Goal: Information Seeking & Learning: Learn about a topic

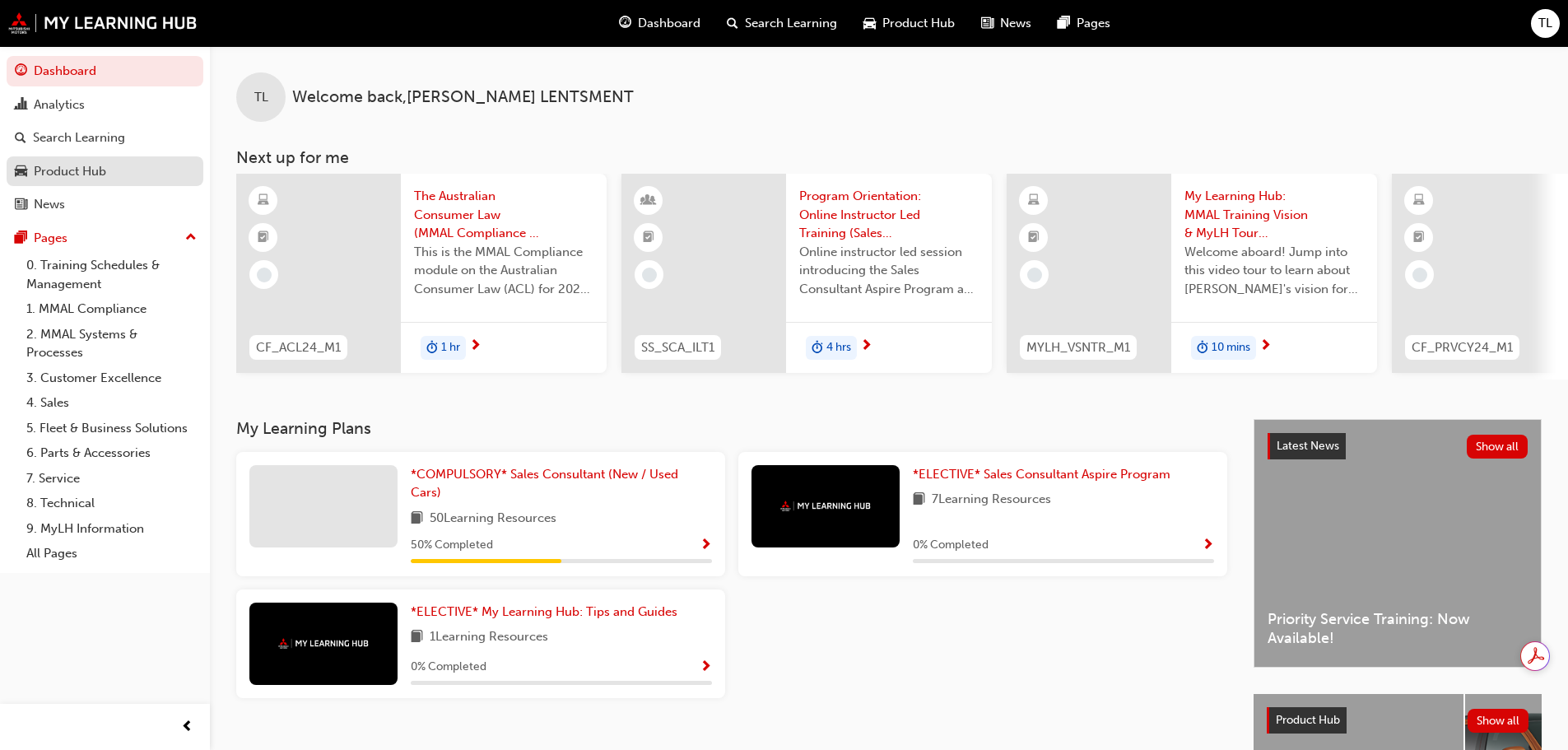
click at [92, 176] on div "Product Hub" at bounding box center [70, 172] width 72 height 19
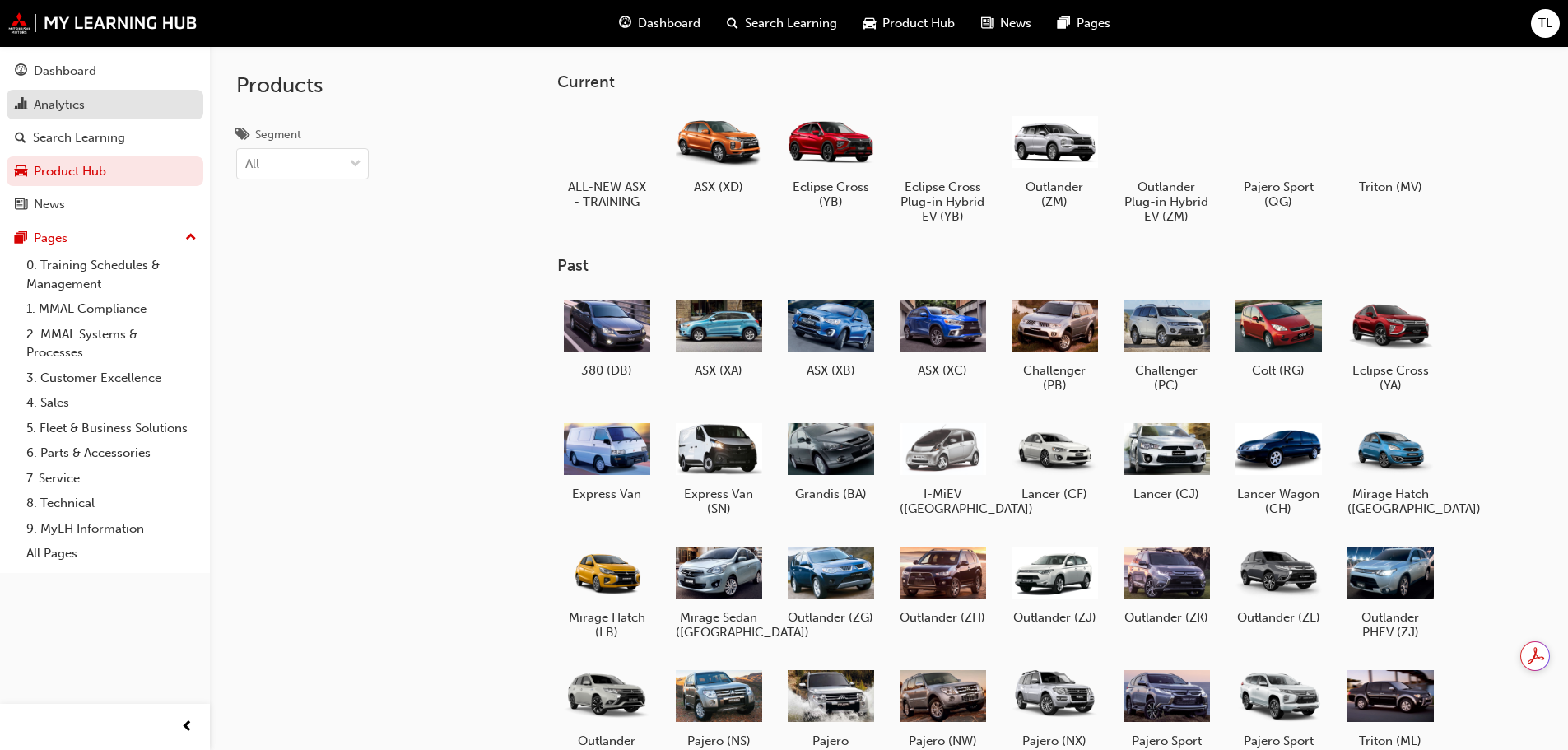
click at [64, 102] on div "Analytics" at bounding box center [59, 105] width 51 height 19
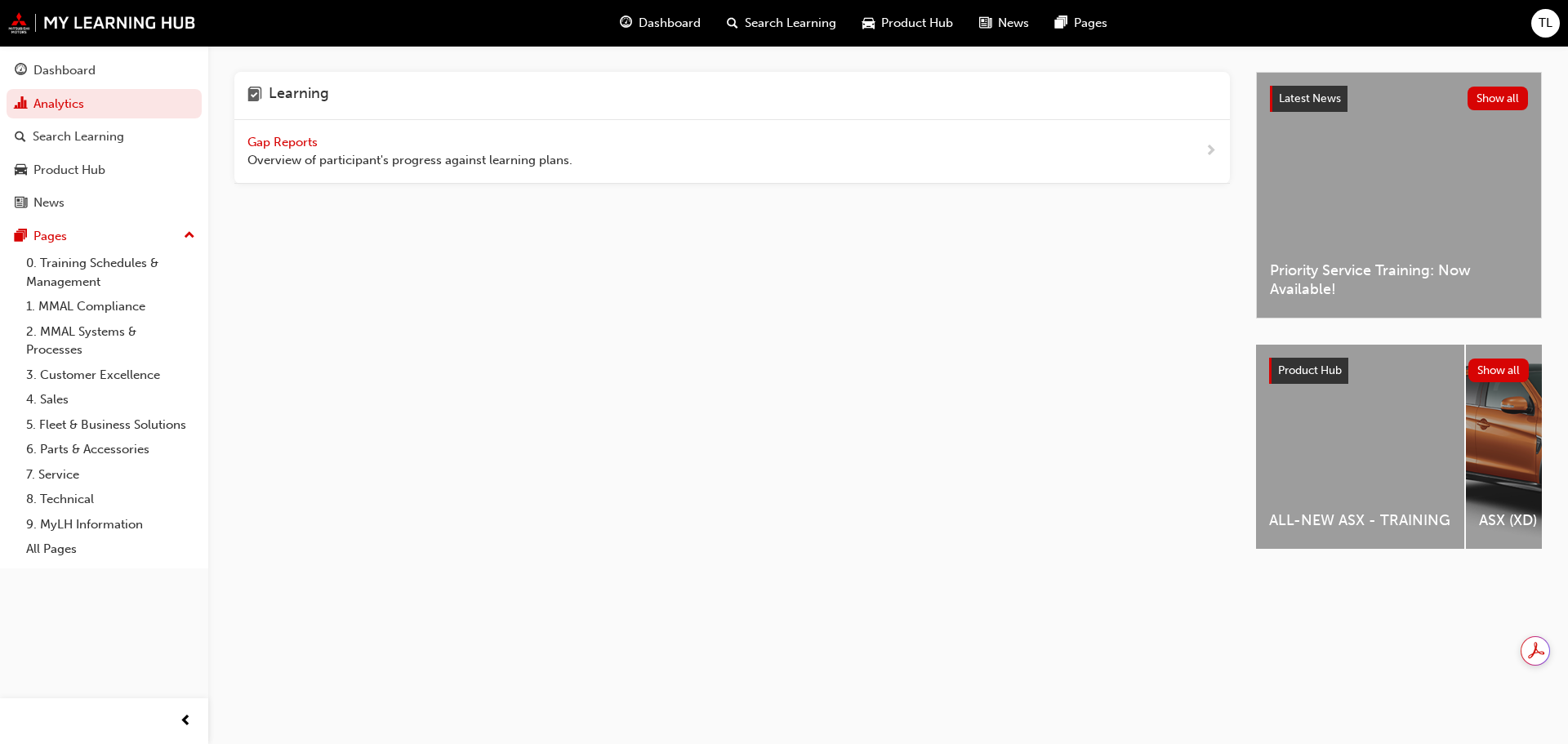
click at [312, 148] on span "Gap Reports" at bounding box center [284, 142] width 74 height 14
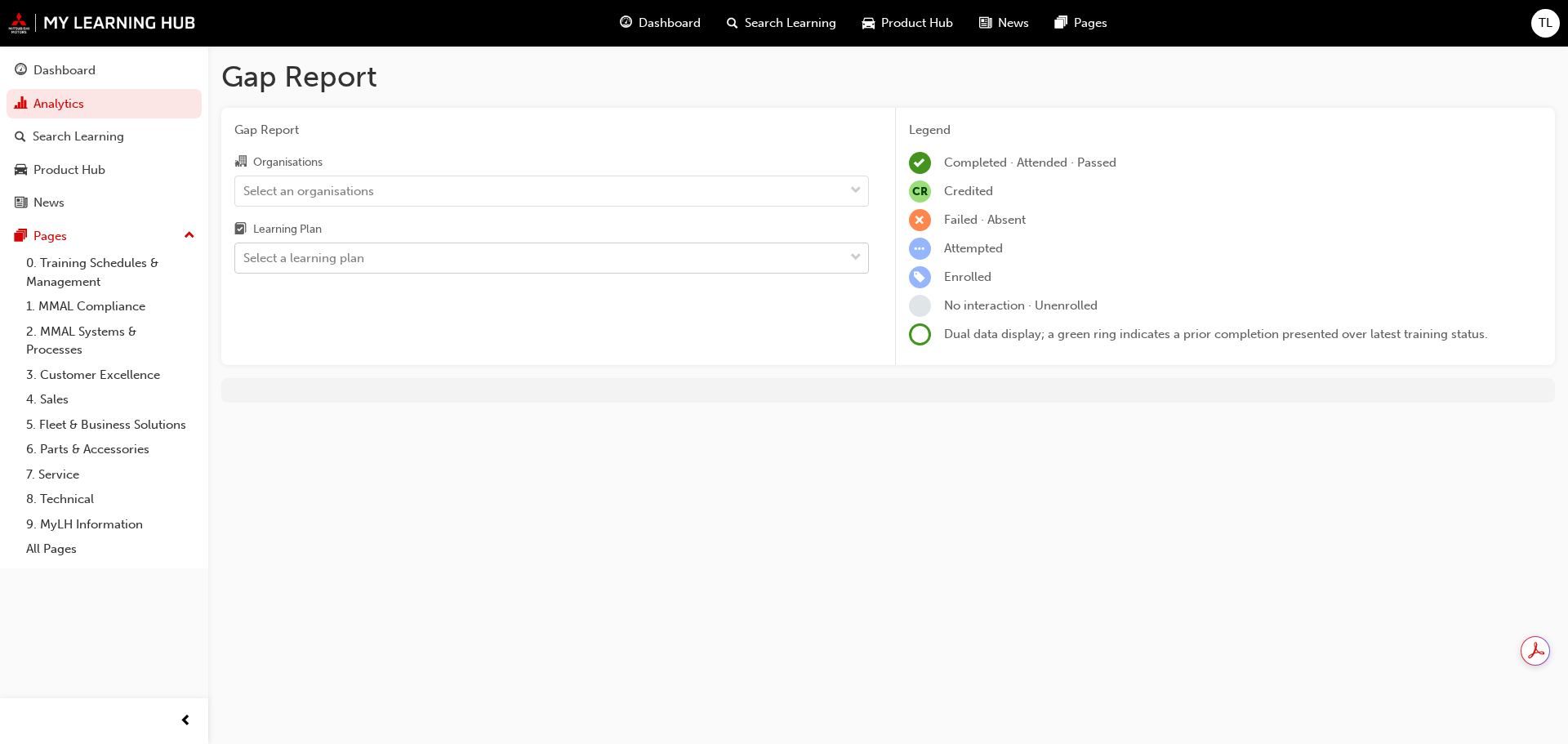
click at [437, 266] on div "Select a learning plan" at bounding box center [539, 259] width 609 height 29
click at [246, 265] on input "Learning Plan Select a learning plan" at bounding box center [245, 257] width 2 height 13
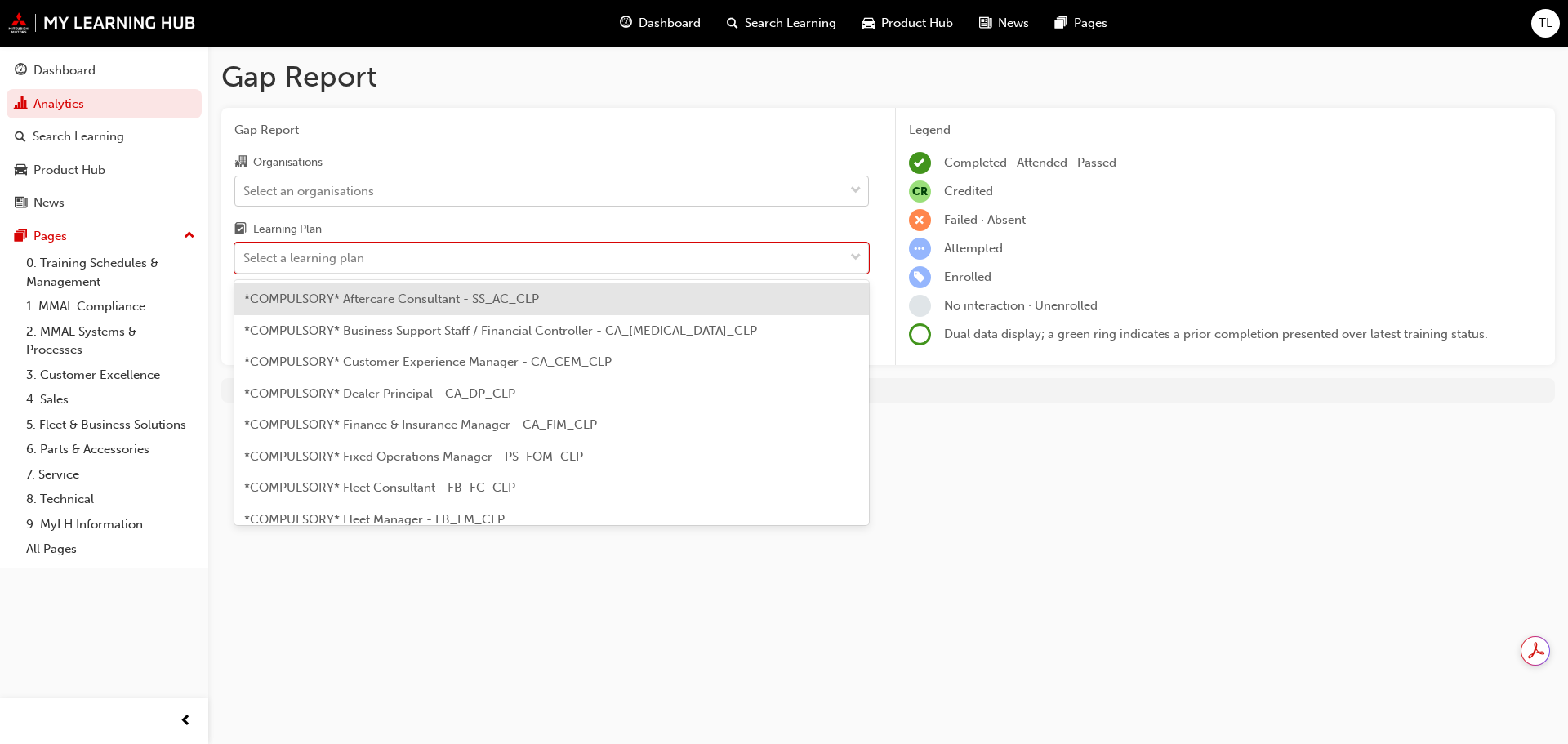
click at [409, 190] on div "Select an organisations" at bounding box center [539, 191] width 609 height 29
click at [246, 190] on input "Organisations Select an organisations" at bounding box center [245, 190] width 2 height 13
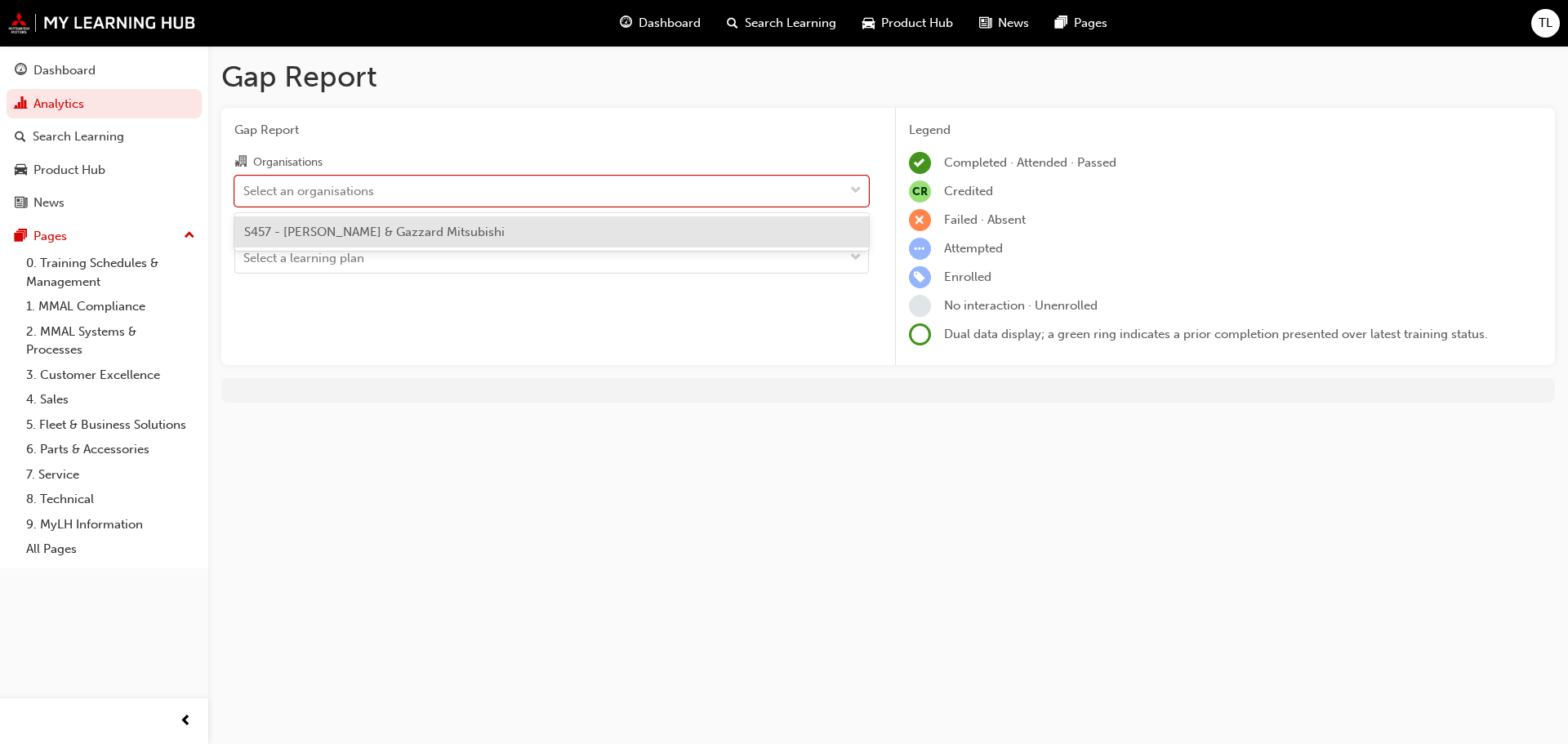
click at [396, 244] on div "S457 - [PERSON_NAME] & Gazzard Mitsubishi" at bounding box center [551, 232] width 635 height 32
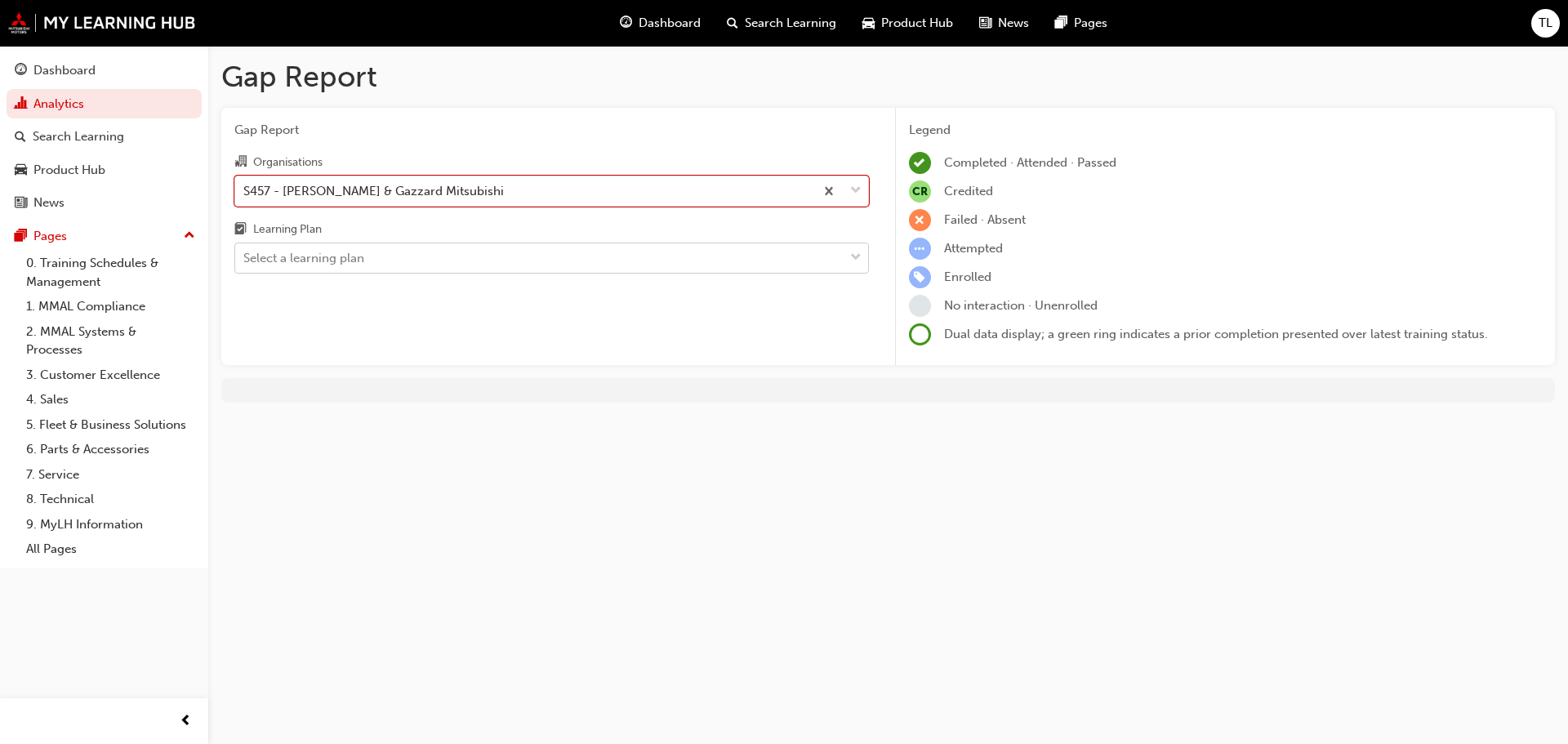
click at [395, 259] on div "Select a learning plan" at bounding box center [539, 259] width 609 height 29
click at [246, 259] on input "Learning Plan Select a learning plan" at bounding box center [245, 257] width 2 height 13
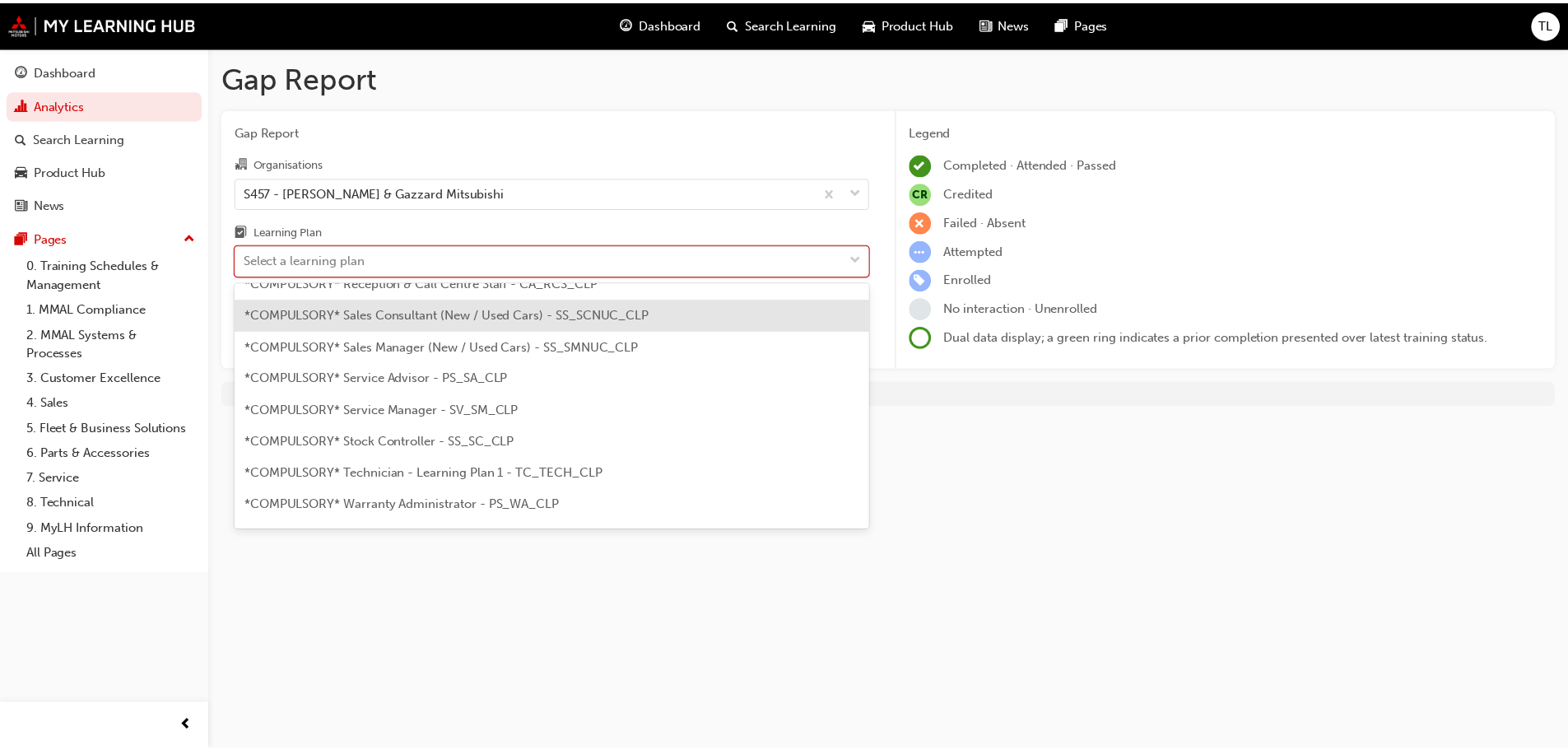
scroll to position [412, 0]
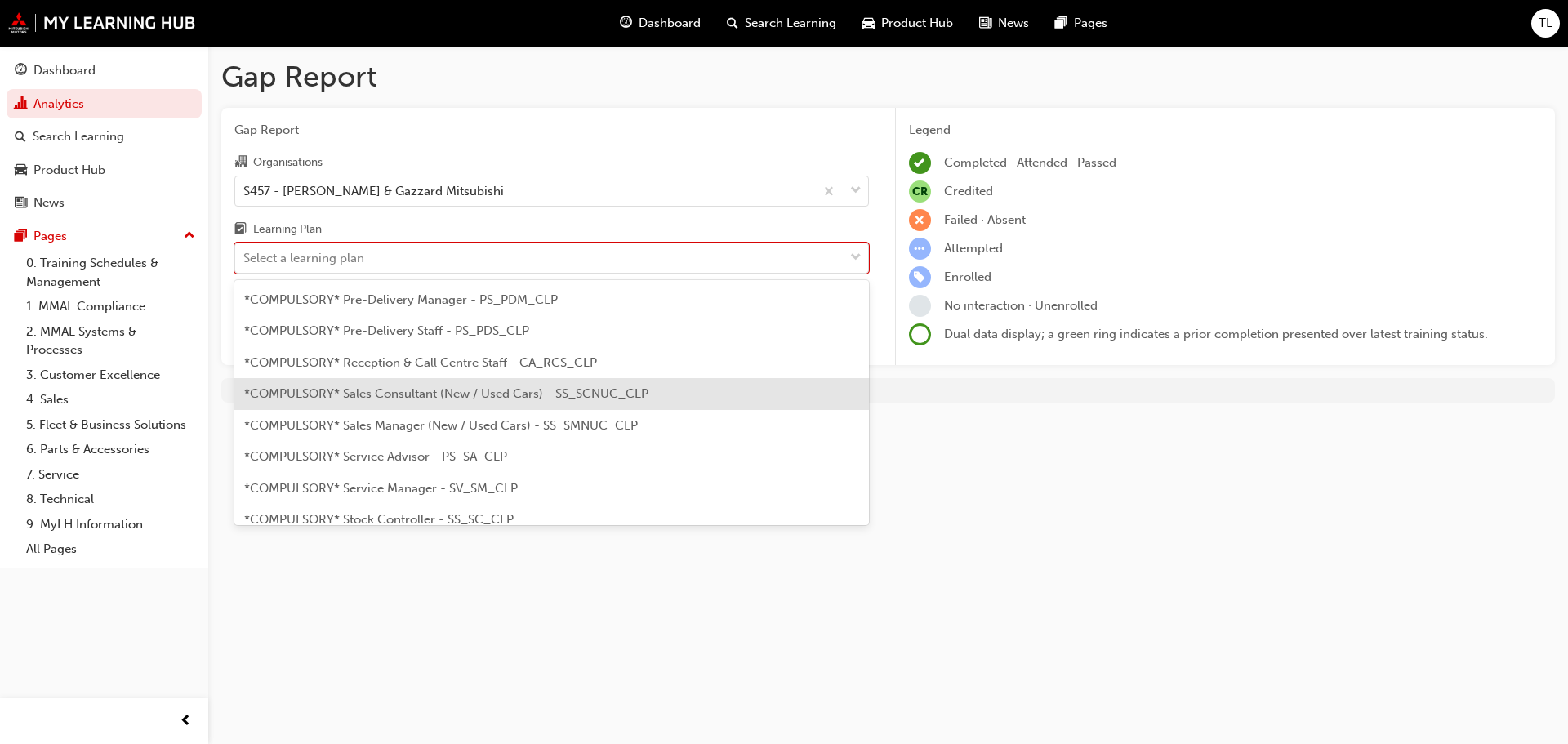
click at [385, 392] on span "*COMPULSORY* Sales Consultant (New / Used Cars) - SS_SCNUC_CLP" at bounding box center [447, 393] width 405 height 14
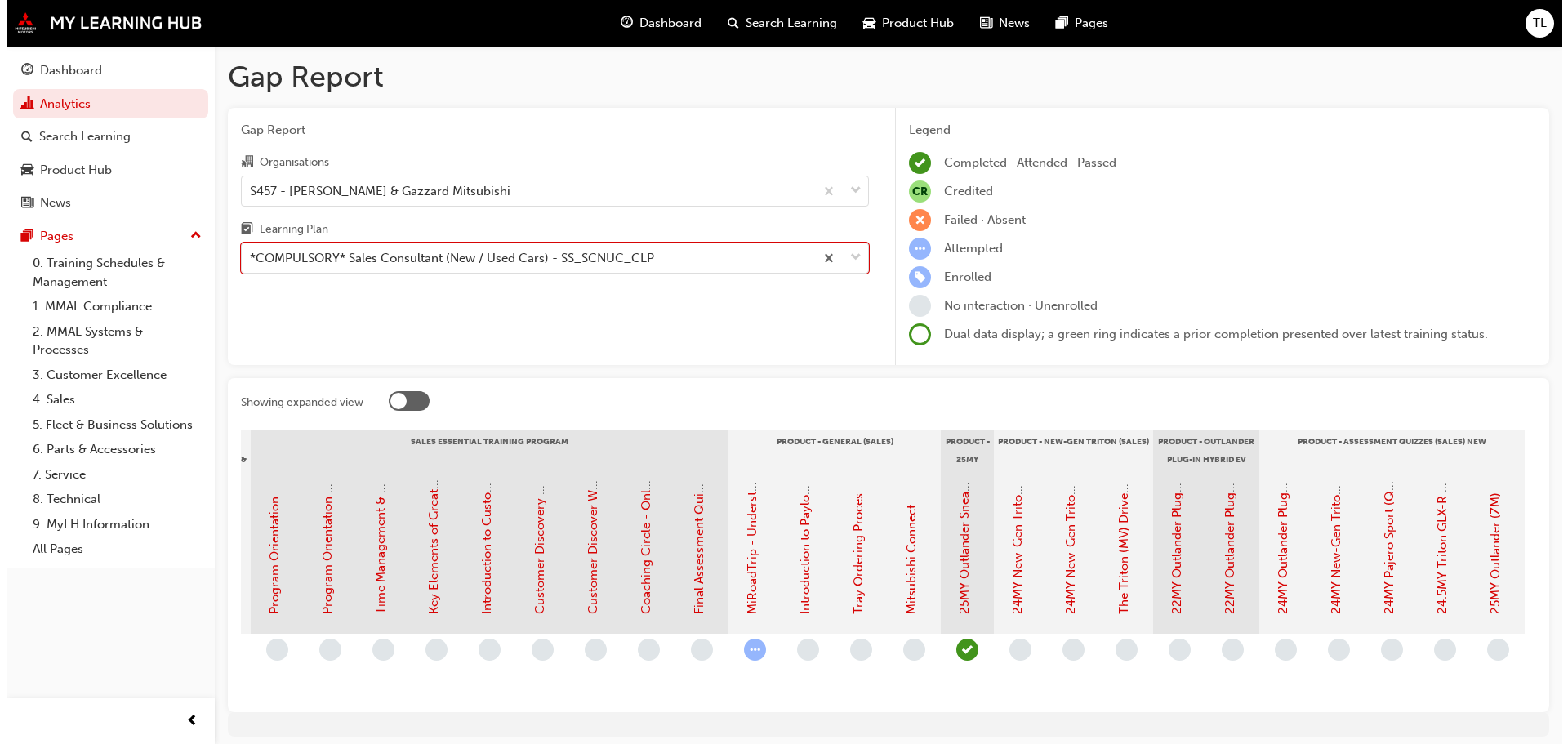
scroll to position [0, 1579]
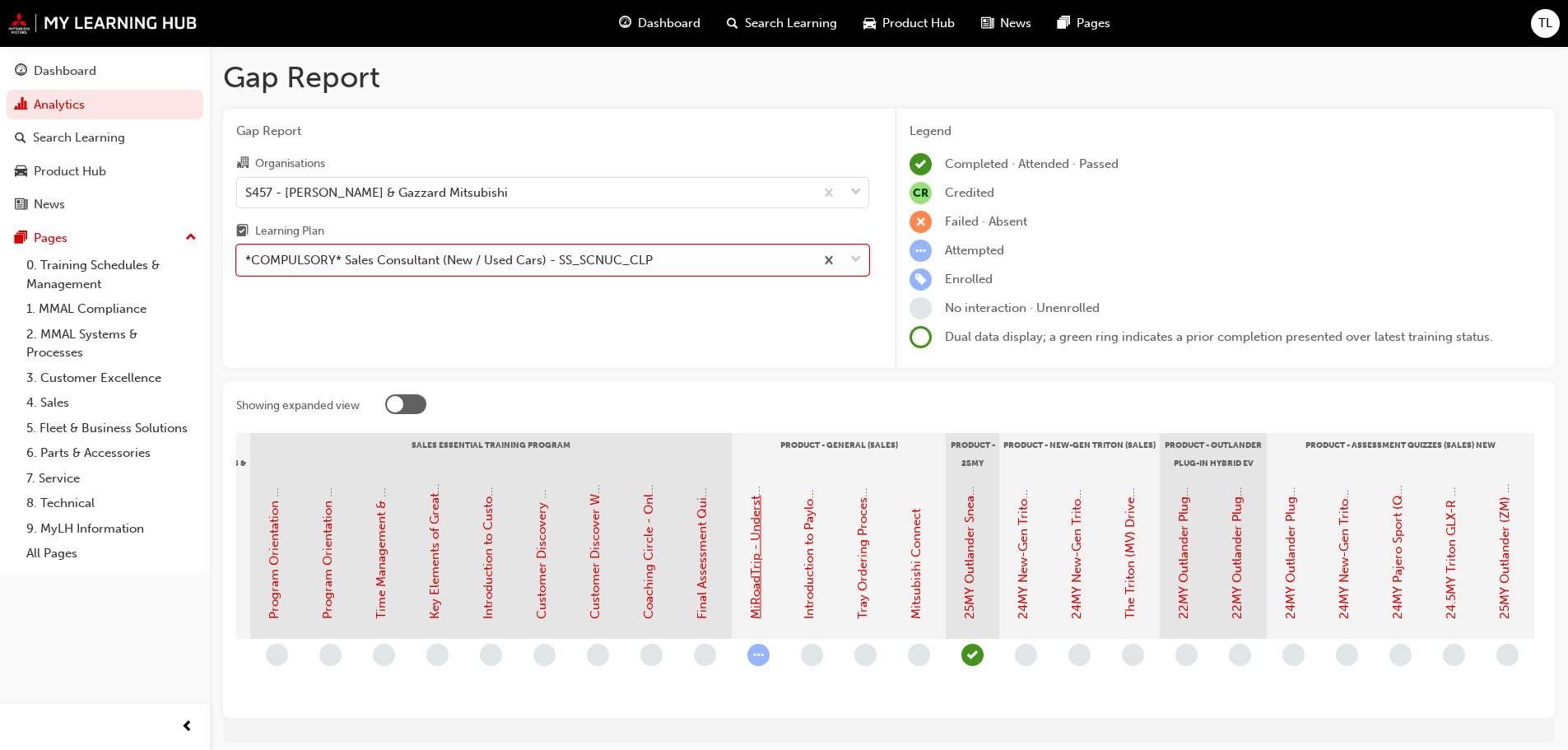
click at [757, 568] on link "MiRoadTrip - Understanding our Plug-In Hybrid EV Technology: Session Recording" at bounding box center [755, 383] width 14 height 474
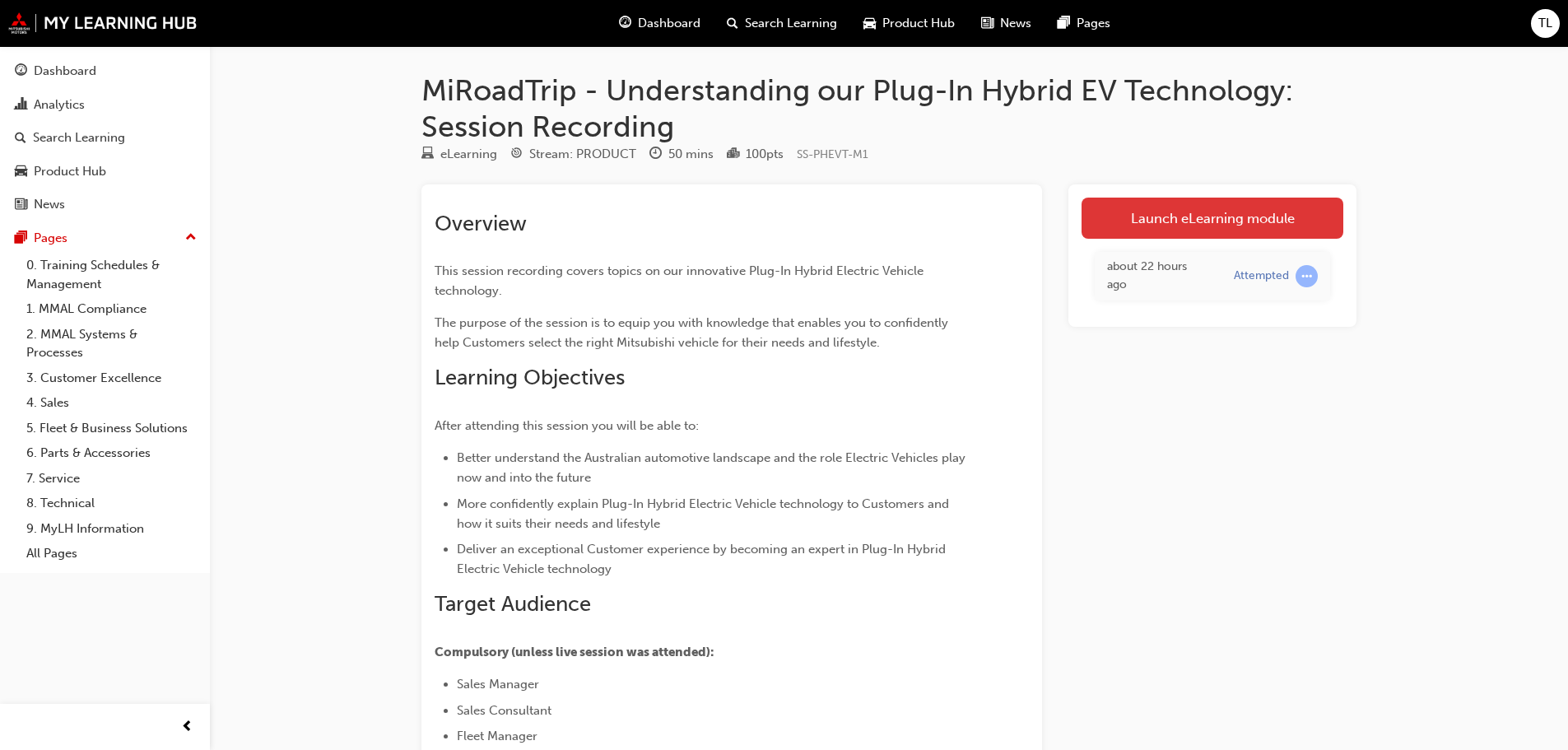
click at [1142, 220] on link "Launch eLearning module" at bounding box center [1212, 217] width 262 height 42
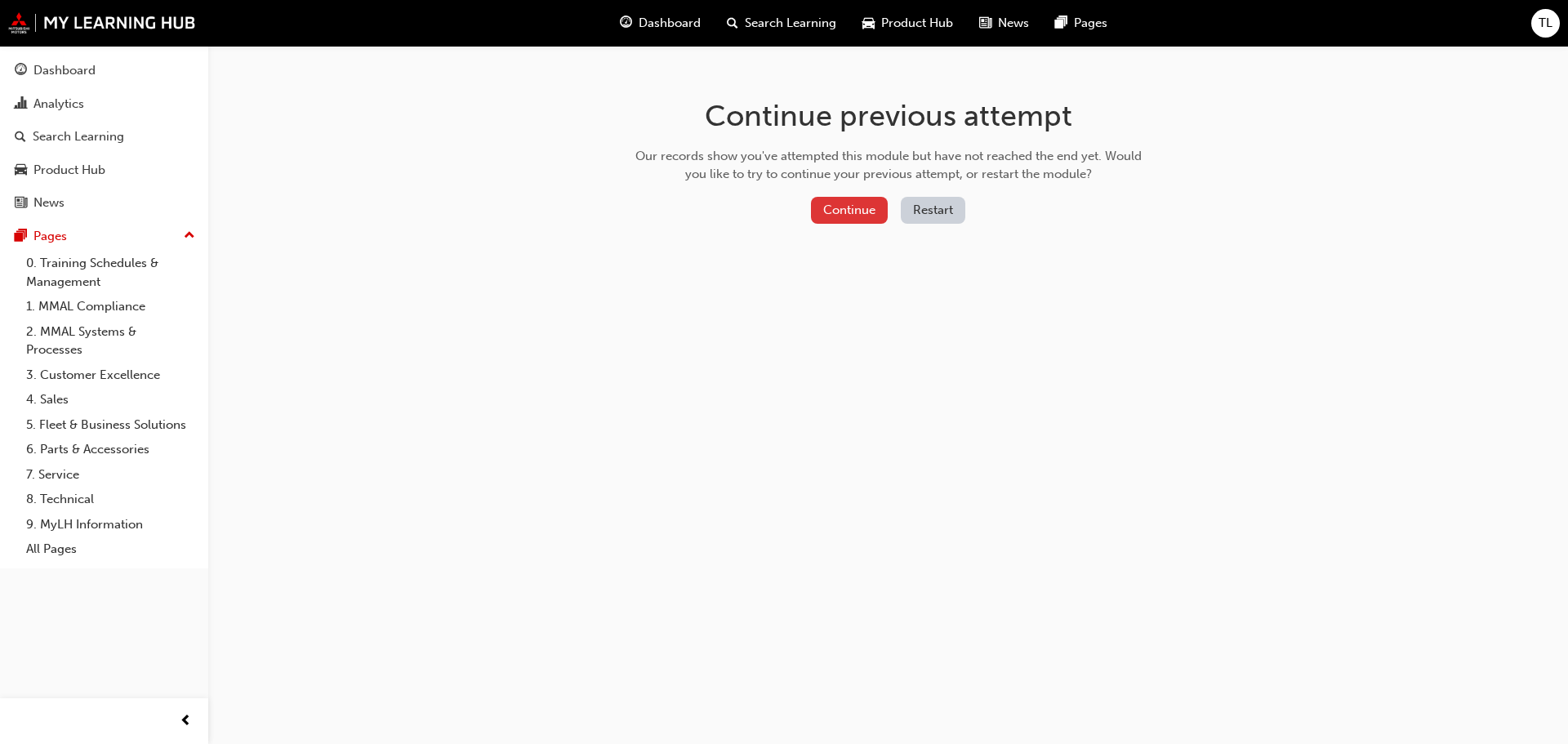
click at [852, 211] on button "Continue" at bounding box center [850, 210] width 77 height 27
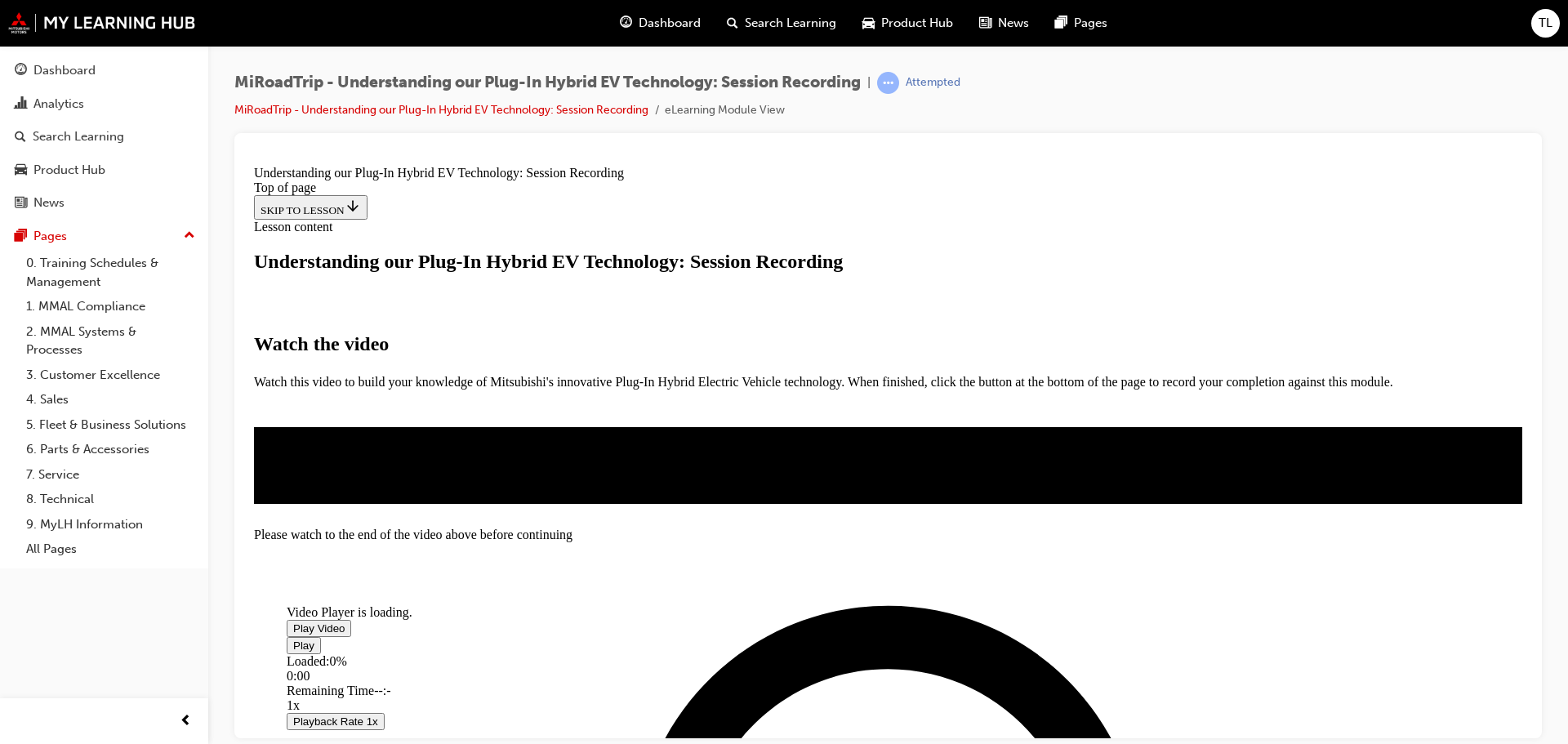
click at [293, 621] on span "Video player" at bounding box center [293, 627] width 0 height 12
click at [293, 639] on span "Video player" at bounding box center [293, 644] width 0 height 12
click at [293, 621] on span "Video player" at bounding box center [293, 627] width 0 height 12
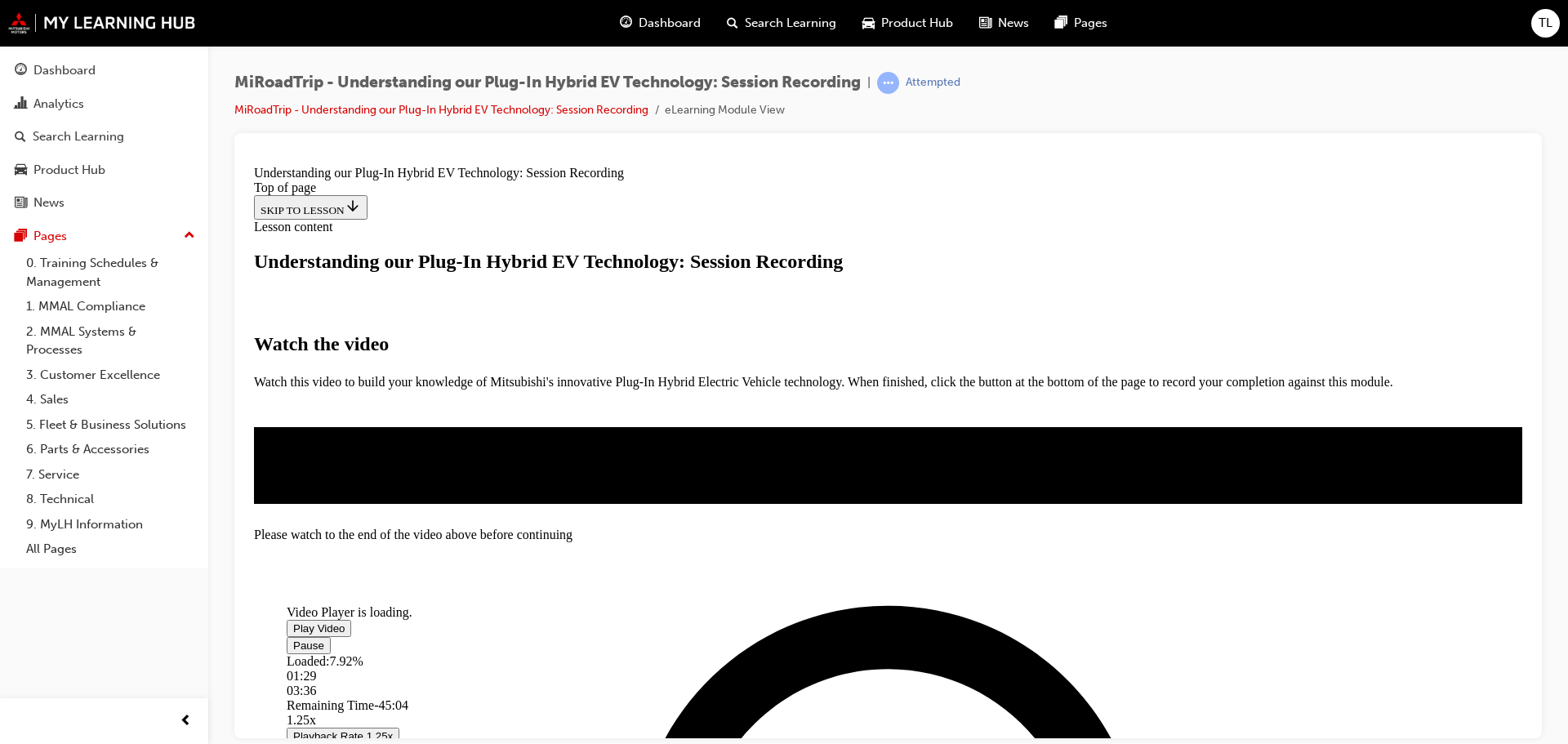
scroll to position [294, 0]
click at [531, 464] on video "Video player" at bounding box center [410, 525] width 246 height 123
click at [293, 621] on span "Video player" at bounding box center [293, 627] width 0 height 12
click at [531, 464] on video "Video player" at bounding box center [410, 525] width 246 height 123
